Goal: Transaction & Acquisition: Purchase product/service

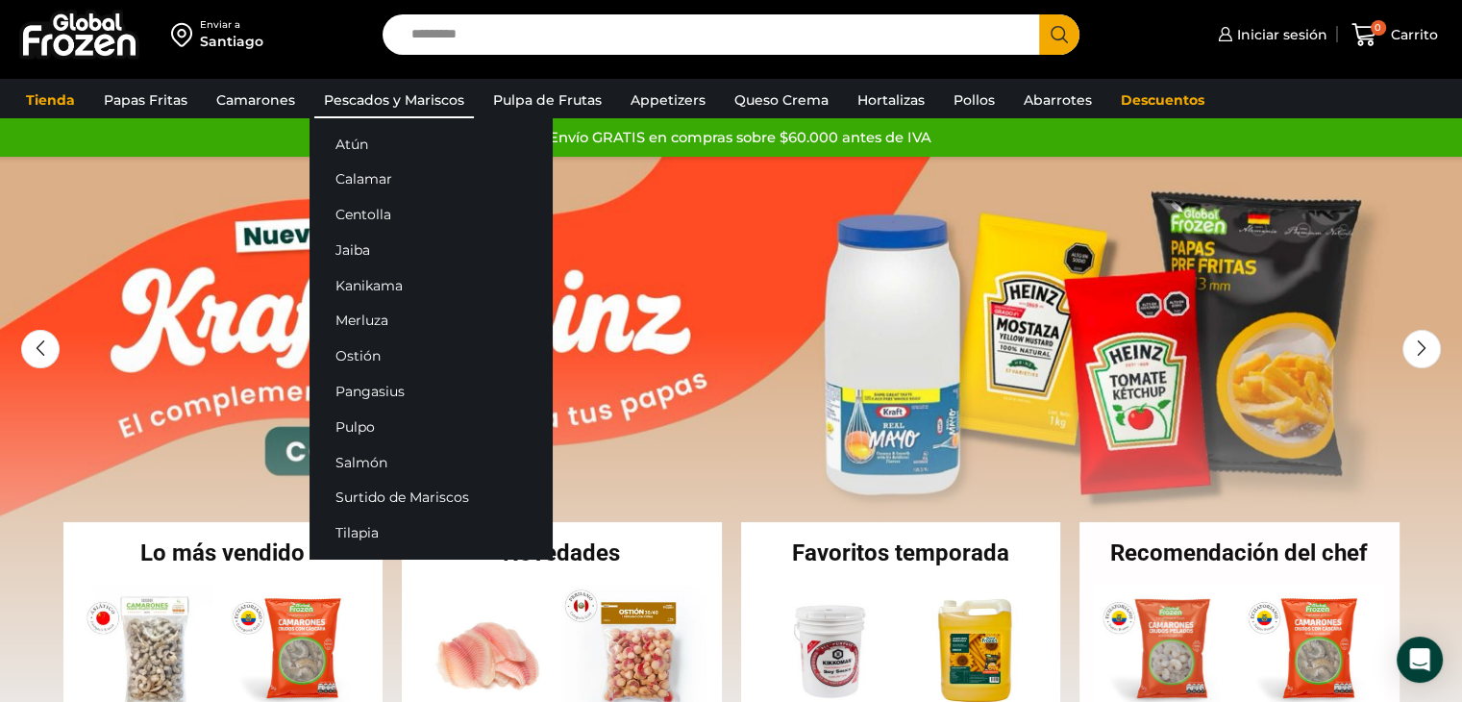
click at [388, 99] on link "Pescados y Mariscos" at bounding box center [394, 100] width 160 height 37
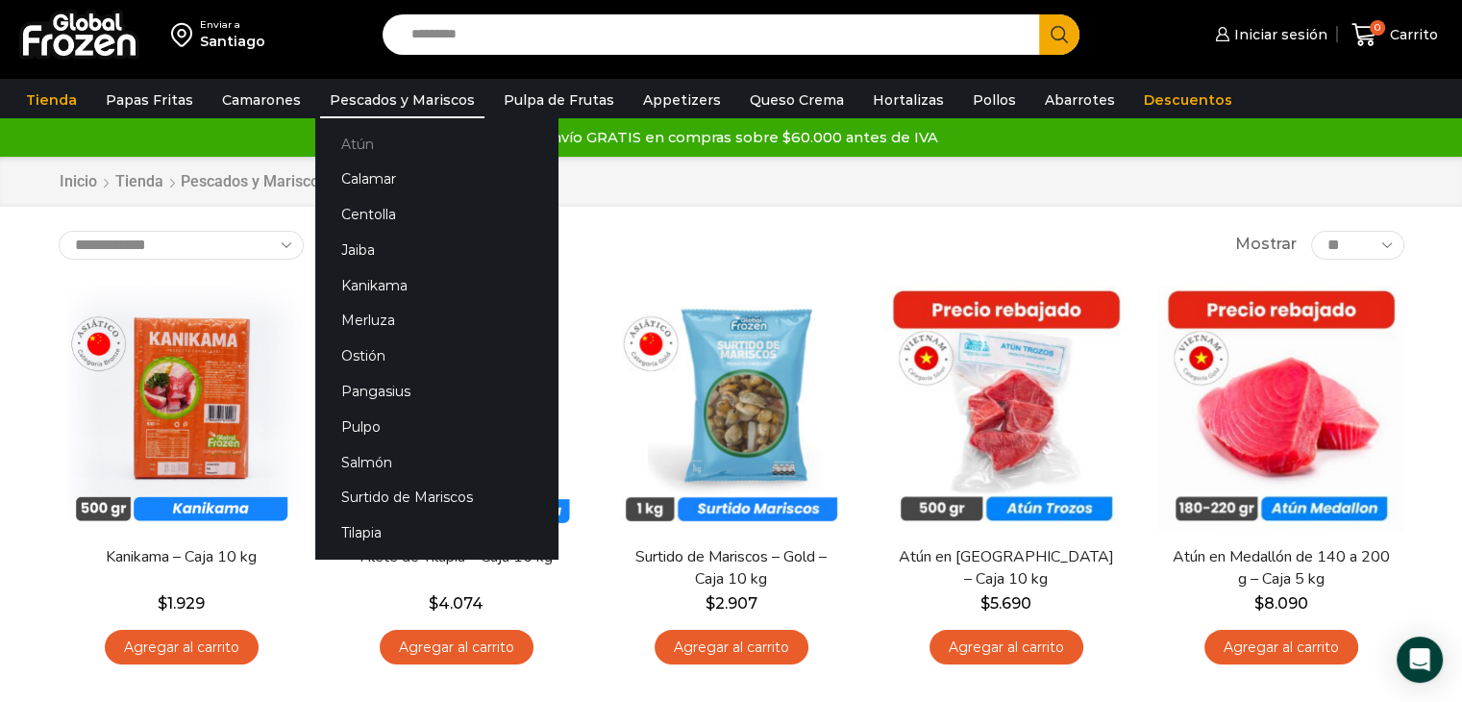
click at [351, 143] on link "Atún" at bounding box center [436, 144] width 242 height 36
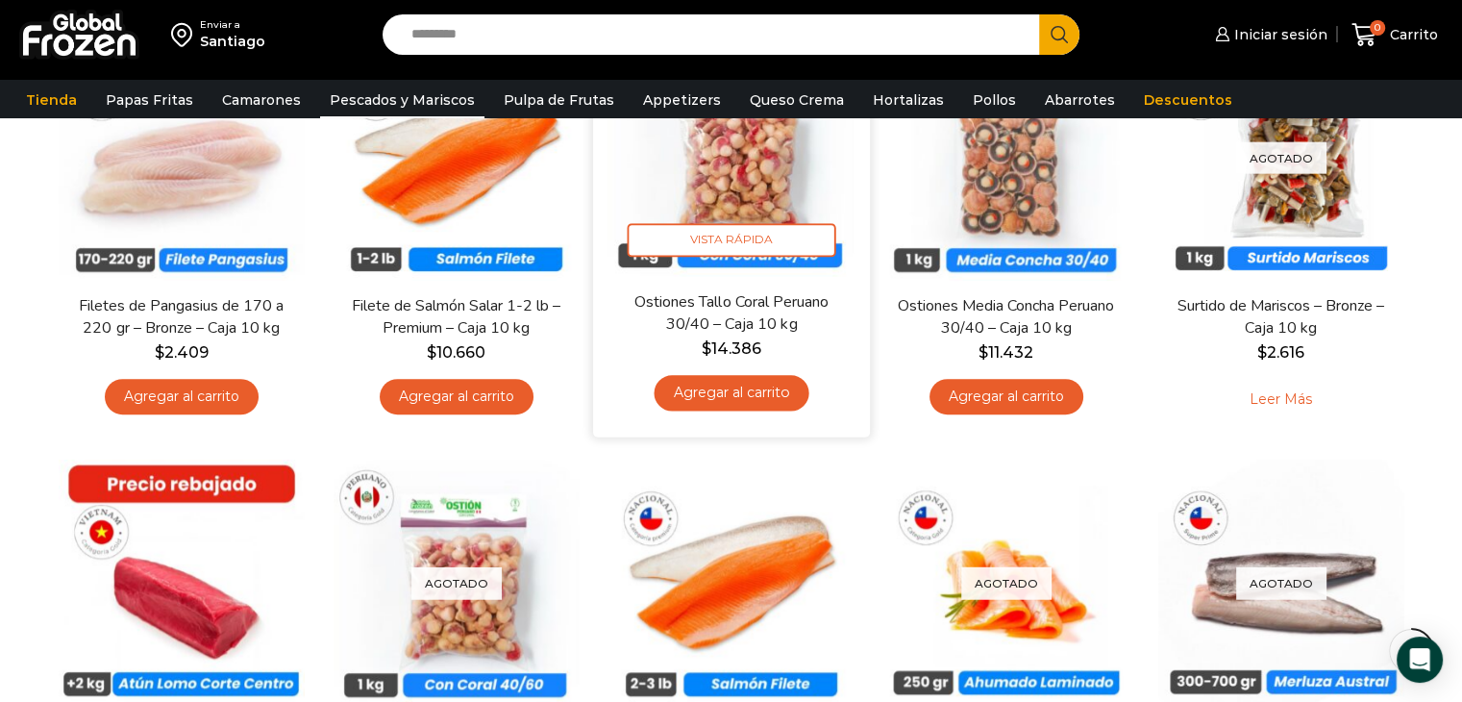
scroll to position [1250, 0]
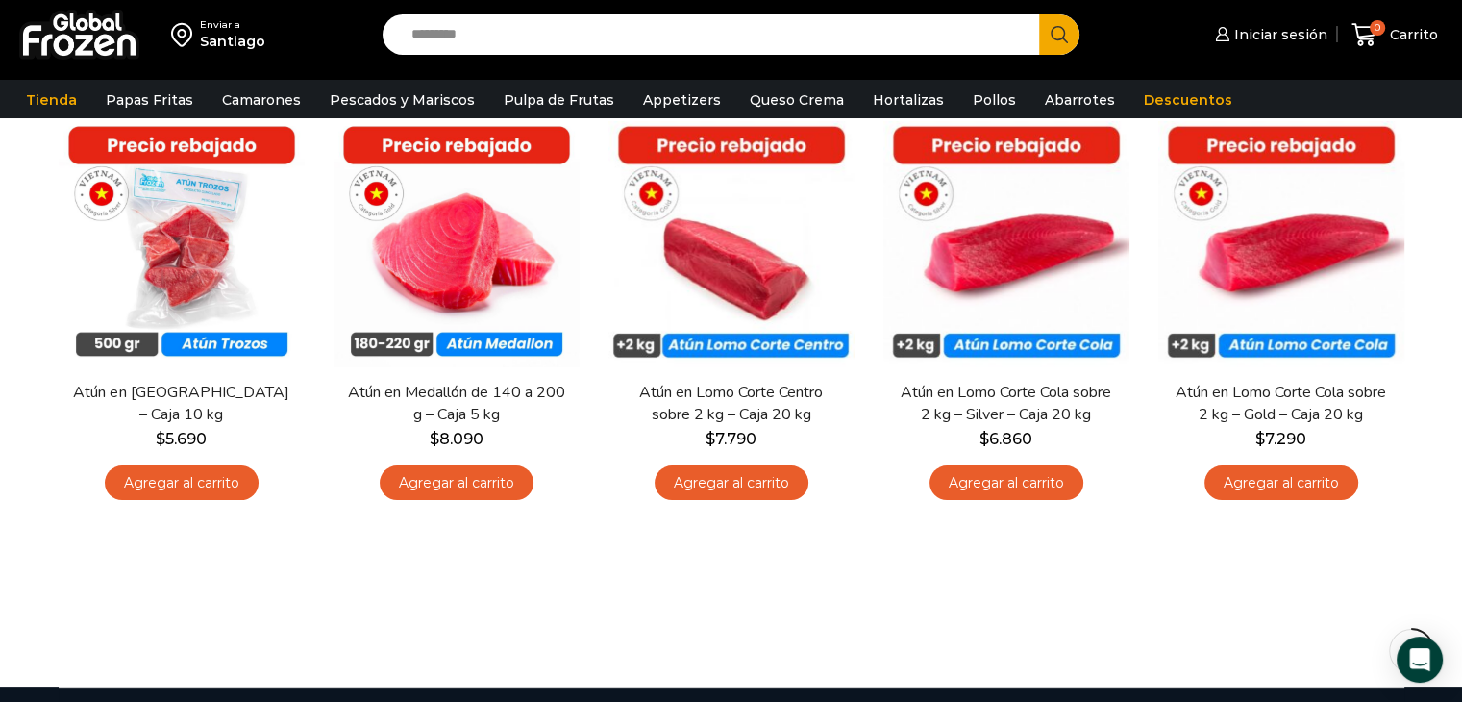
scroll to position [96, 0]
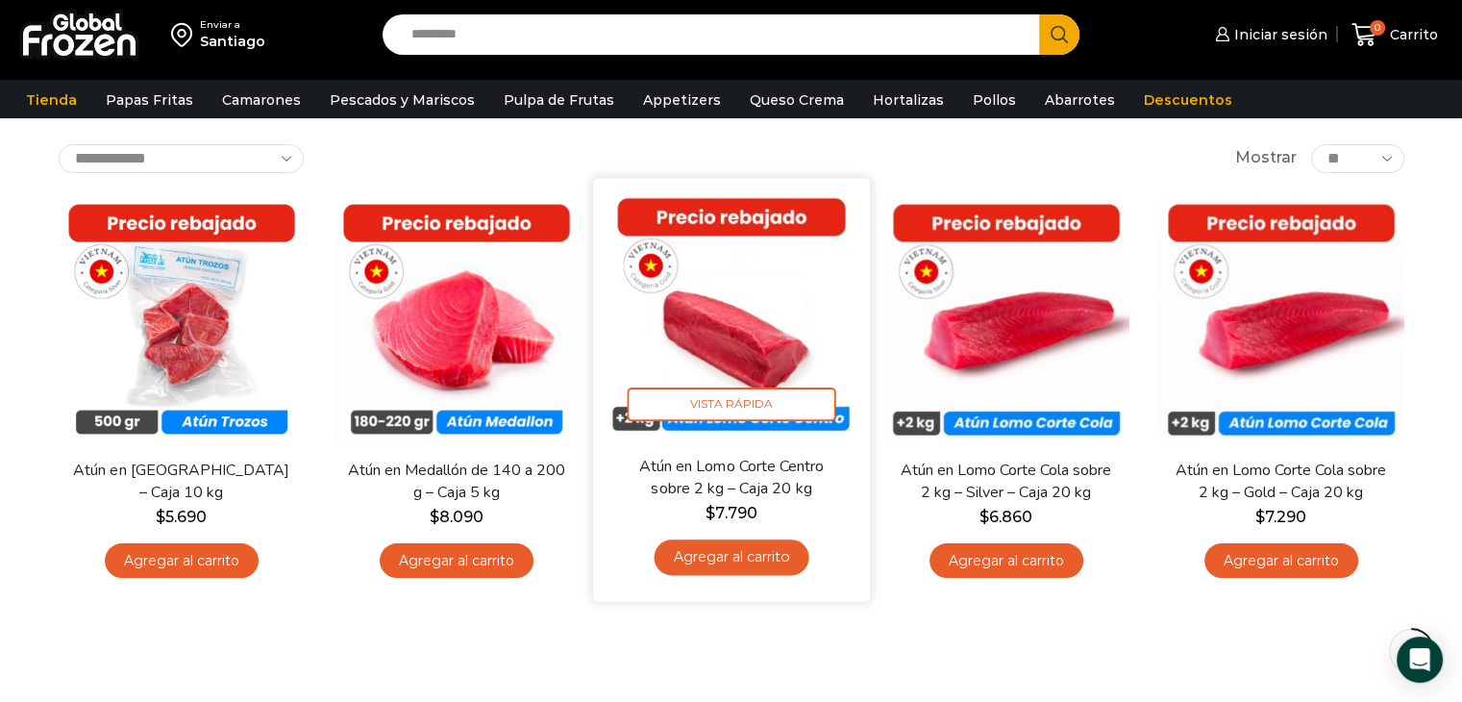
click at [771, 340] on img at bounding box center [732, 316] width 248 height 248
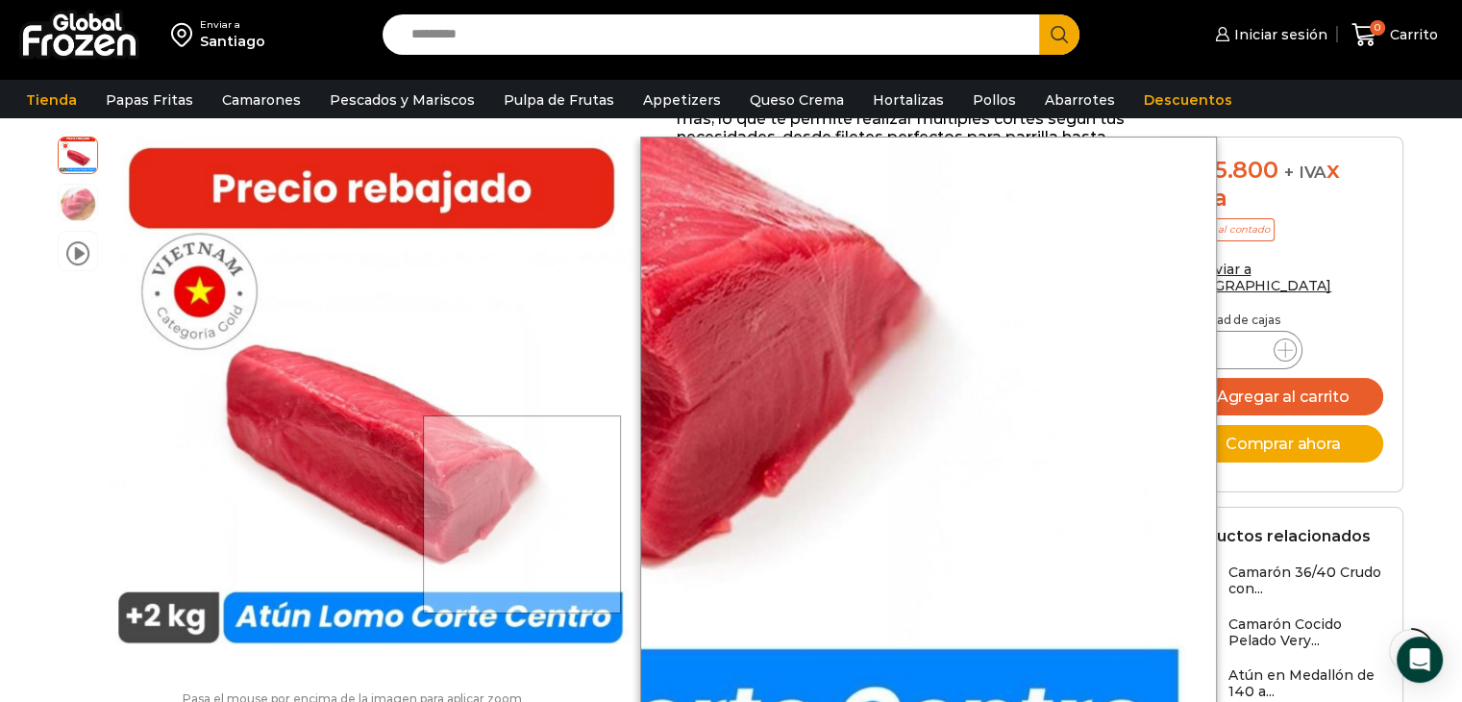
scroll to position [385, 0]
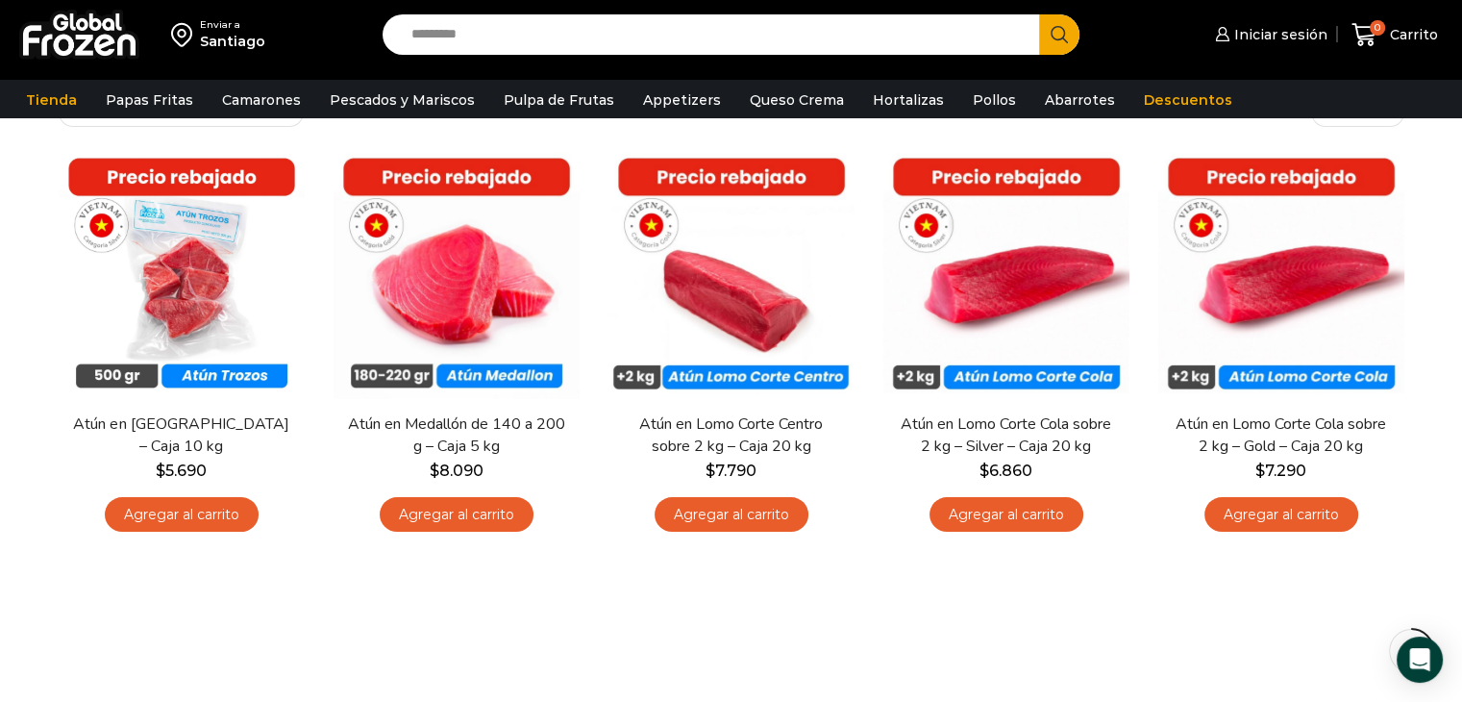
scroll to position [96, 0]
